Goal: Browse casually

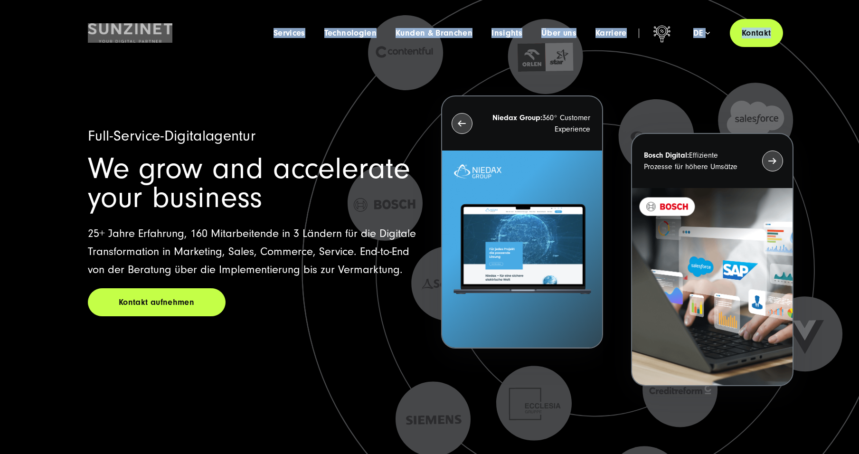
click at [729, 89] on icon at bounding box center [595, 269] width 807 height 807
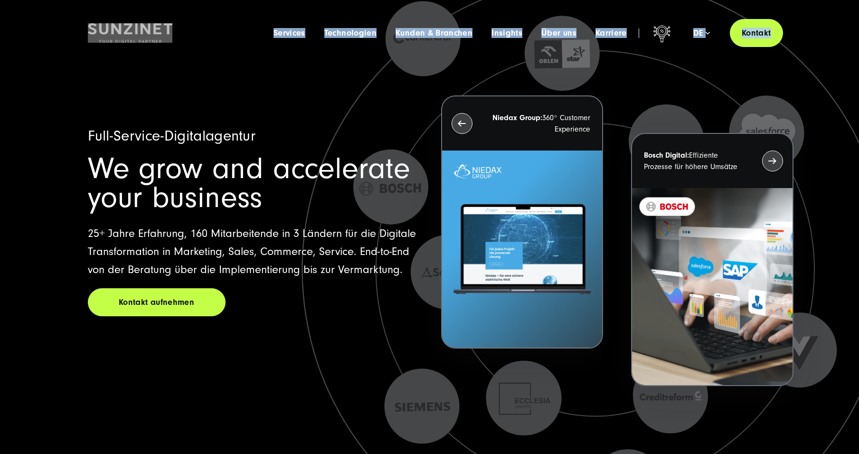
click at [325, 112] on icon at bounding box center [597, 286] width 950 height 950
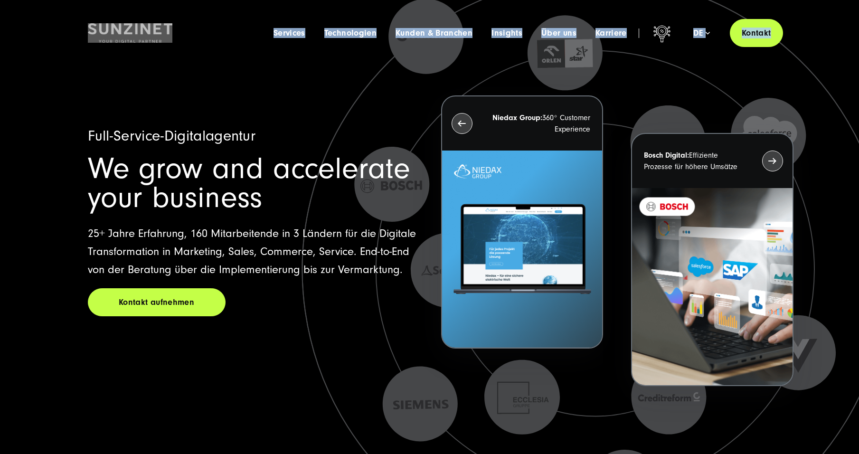
click at [171, 161] on span "We grow and accelerate your business" at bounding box center [249, 182] width 322 height 63
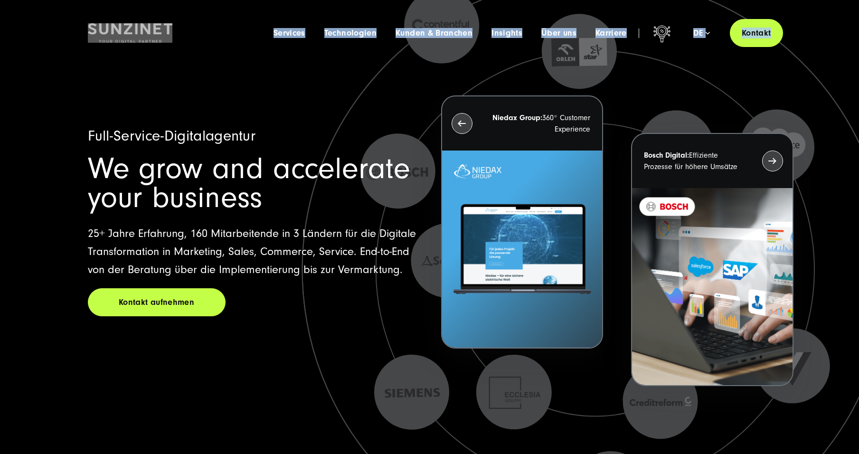
drag, startPoint x: 162, startPoint y: 198, endPoint x: 207, endPoint y: 178, distance: 48.7
click at [194, 199] on span "We grow and accelerate your business" at bounding box center [249, 182] width 322 height 63
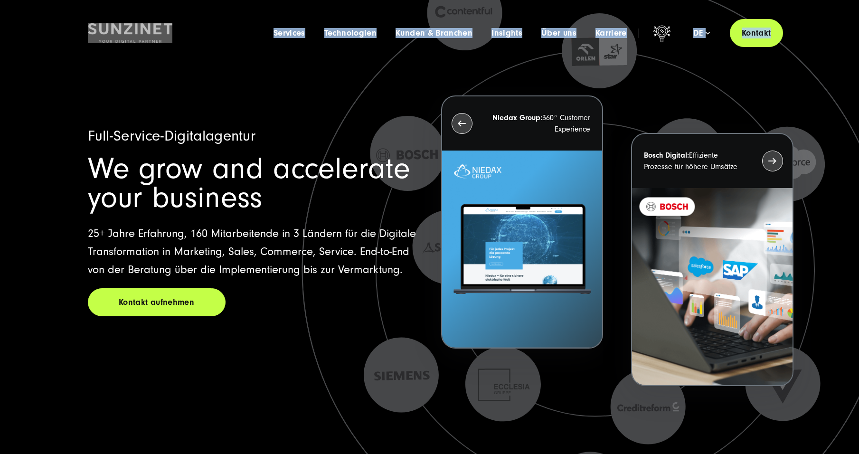
click at [837, 147] on icon at bounding box center [595, 270] width 828 height 828
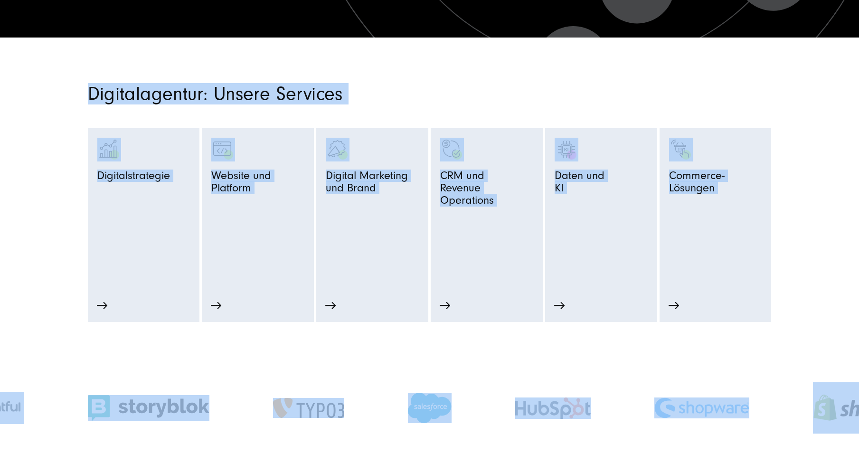
scroll to position [427, 0]
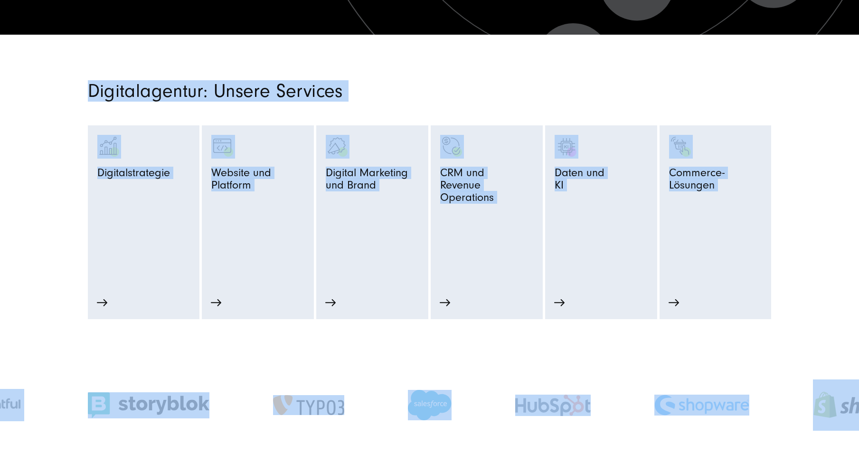
click at [786, 273] on div "Digitalagentur: Unsere Services Digitalstrategie Strategie-Beratung" at bounding box center [430, 200] width 722 height 237
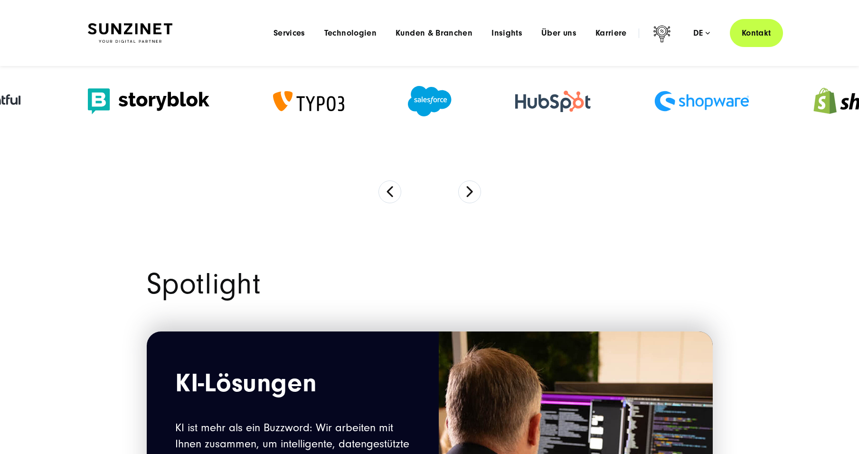
scroll to position [0, 0]
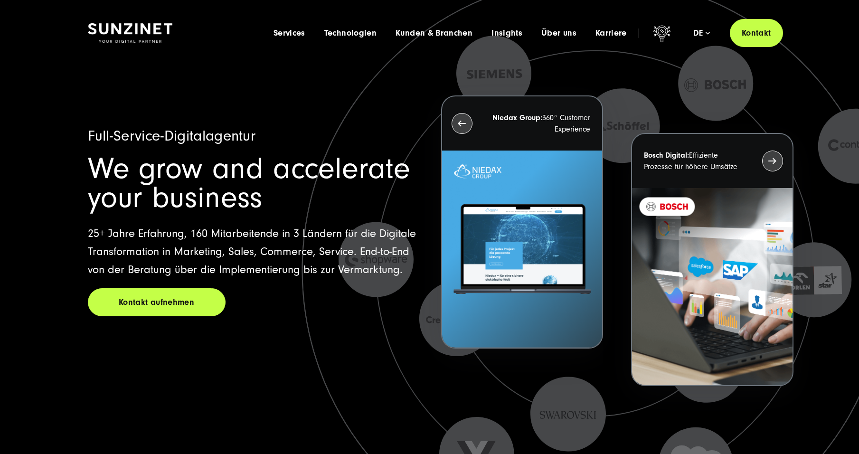
drag, startPoint x: 716, startPoint y: 173, endPoint x: 682, endPoint y: 96, distance: 84.2
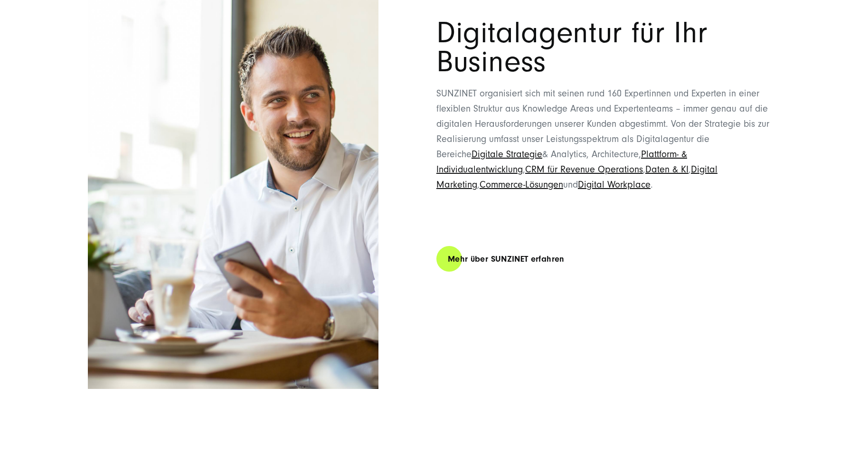
scroll to position [7370, 0]
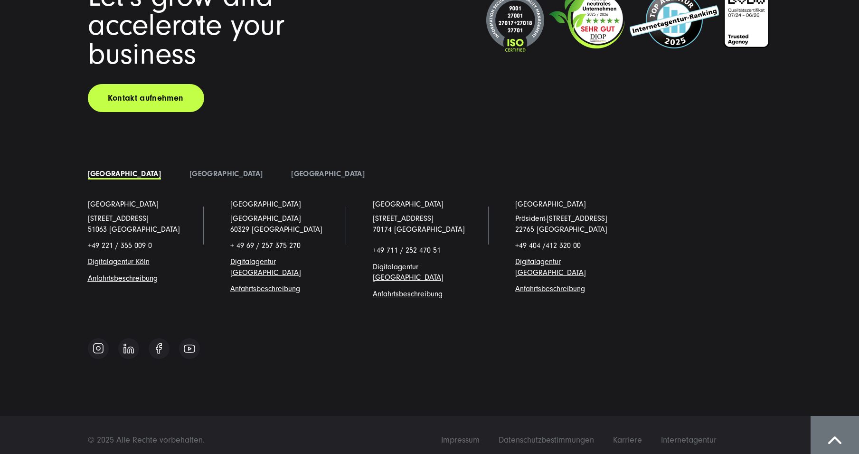
drag, startPoint x: 820, startPoint y: 339, endPoint x: 790, endPoint y: 380, distance: 51.3
